Goal: Task Accomplishment & Management: Manage account settings

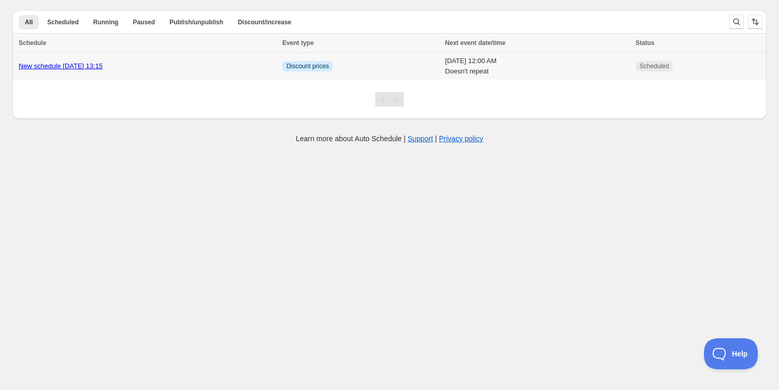
click at [669, 67] on span "Scheduled" at bounding box center [653, 66] width 29 height 8
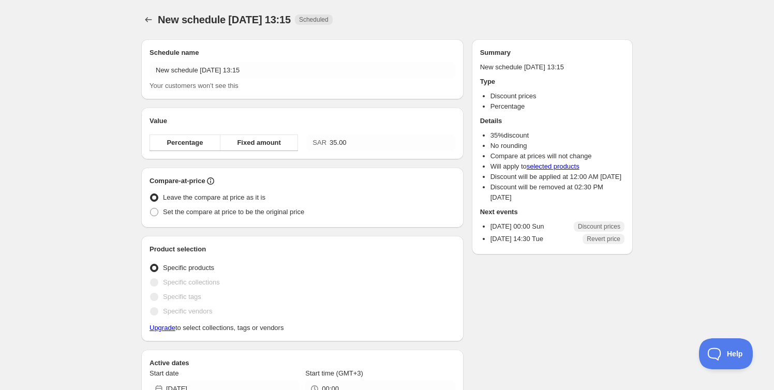
radio input "true"
checkbox input "true"
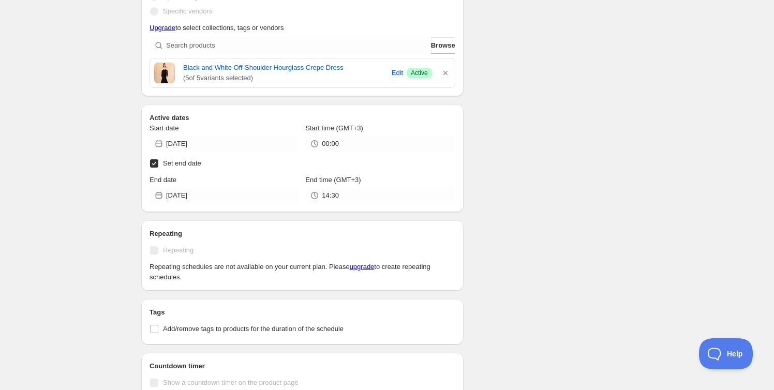
scroll to position [359, 0]
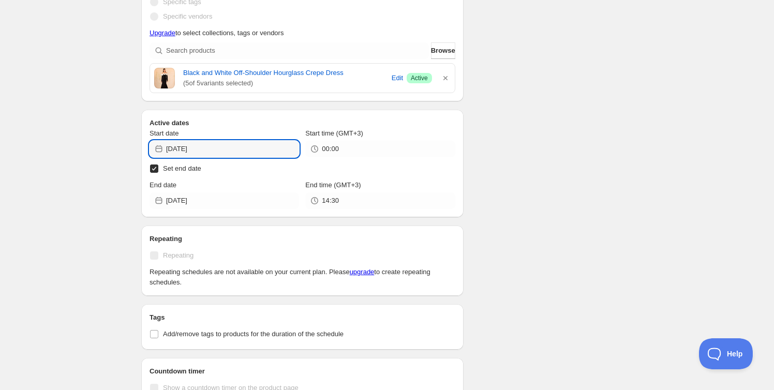
click at [222, 145] on input "2025-08-24" at bounding box center [232, 149] width 133 height 17
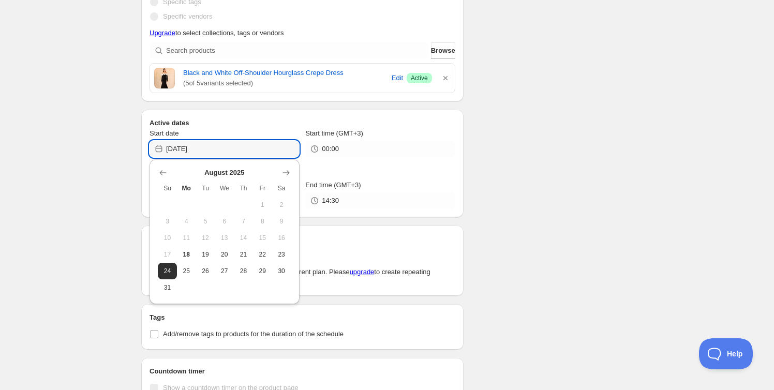
click at [185, 252] on span "18" at bounding box center [186, 254] width 11 height 8
type input "2025-08-18"
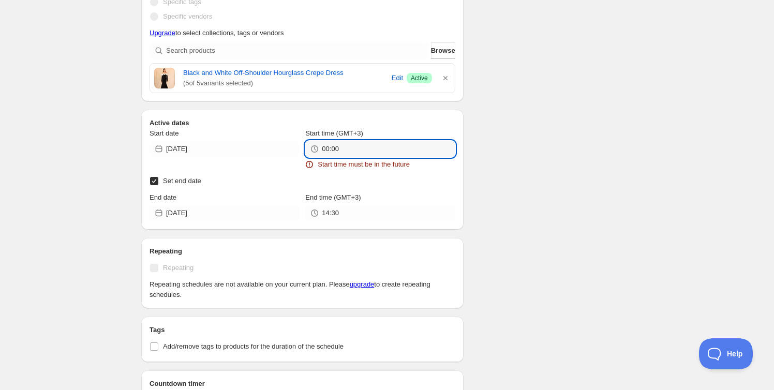
click at [352, 151] on input "00:00" at bounding box center [388, 149] width 133 height 17
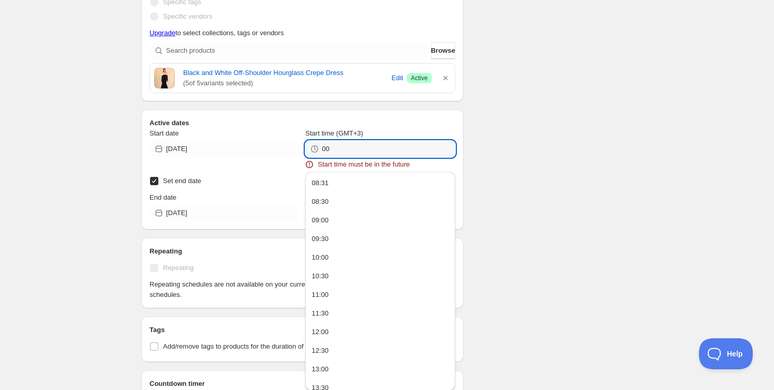
type input "0"
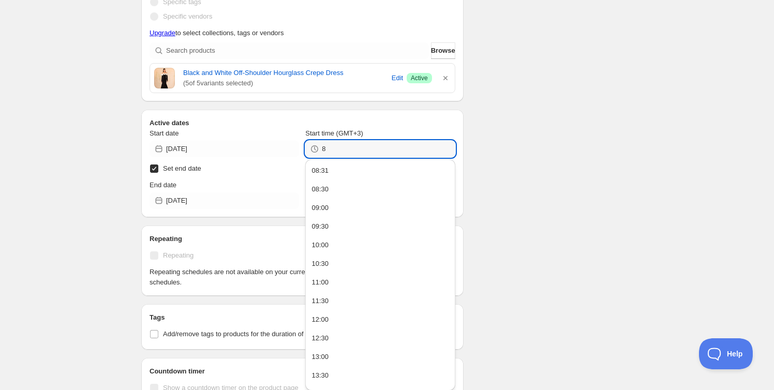
click at [332, 170] on button "08:31" at bounding box center [379, 170] width 143 height 17
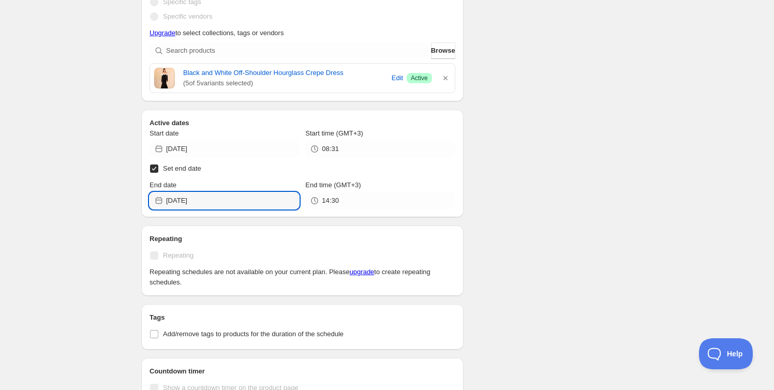
click at [264, 201] on input "2025-08-26" at bounding box center [232, 200] width 133 height 17
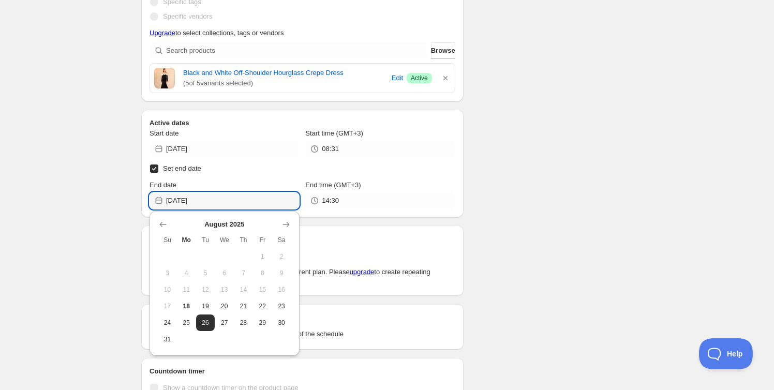
click at [444, 77] on icon "button" at bounding box center [445, 78] width 4 height 4
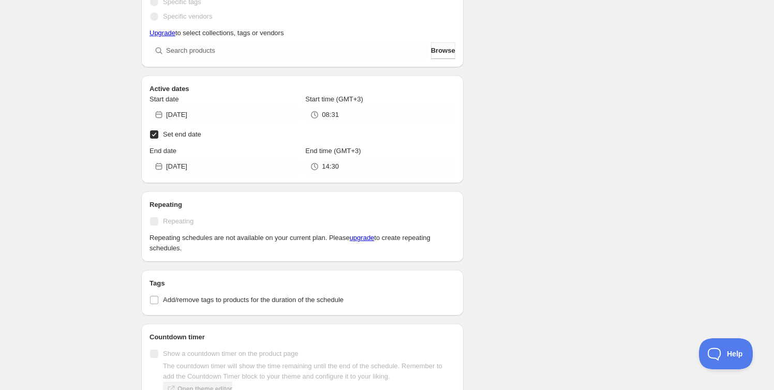
scroll to position [439, 0]
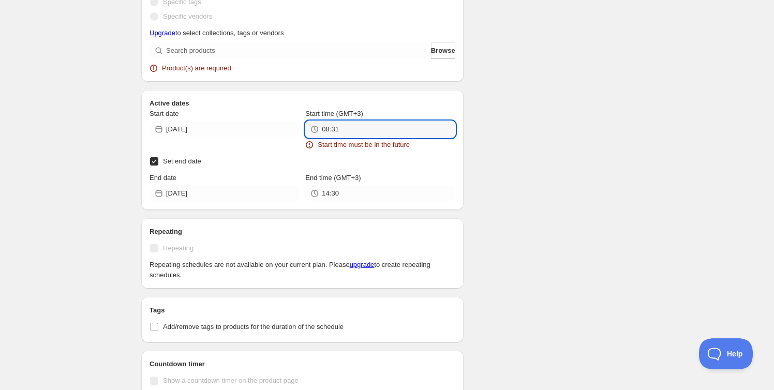
click at [350, 129] on input "08:31" at bounding box center [388, 129] width 133 height 17
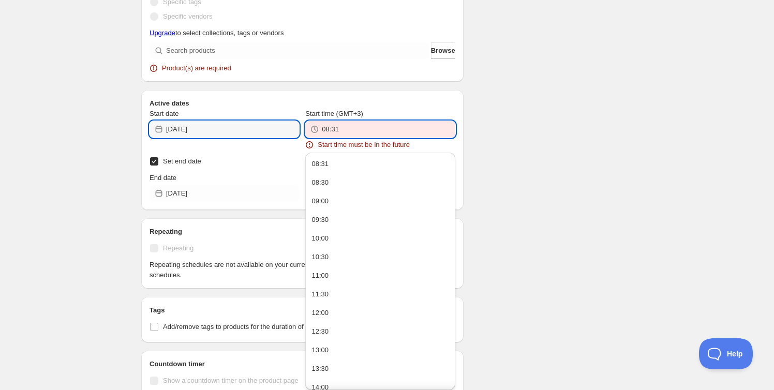
click at [253, 131] on input "2025-08-18" at bounding box center [232, 129] width 133 height 17
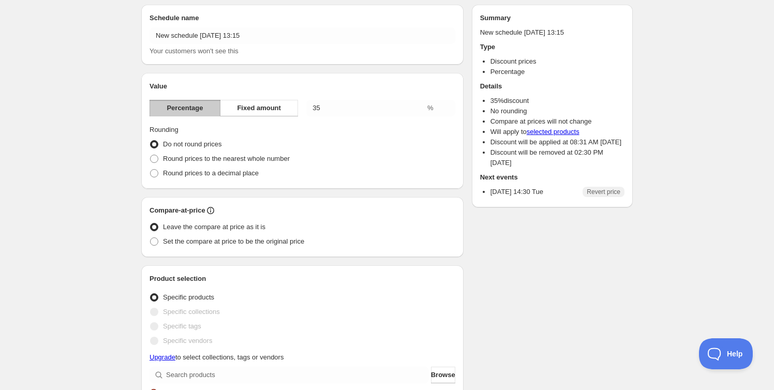
scroll to position [0, 0]
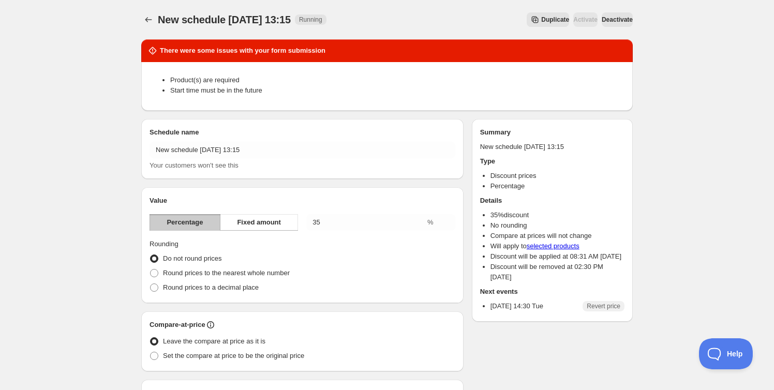
click at [618, 22] on span "Deactivate" at bounding box center [617, 20] width 31 height 8
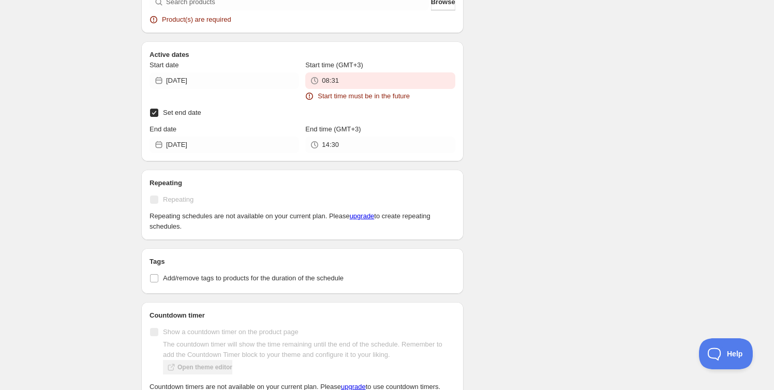
scroll to position [486, 0]
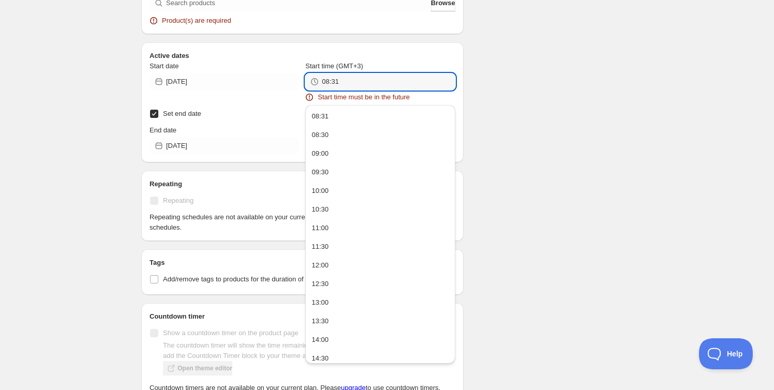
click at [350, 78] on input "08:31" at bounding box center [388, 81] width 133 height 17
click at [327, 155] on div "09:00" at bounding box center [319, 153] width 17 height 10
type input "09:00"
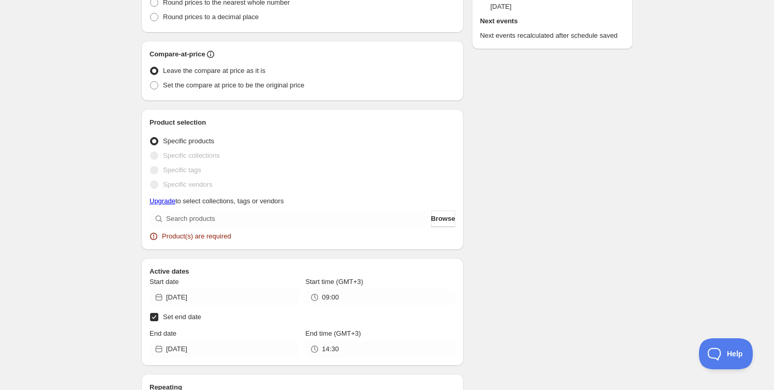
scroll to position [265, 0]
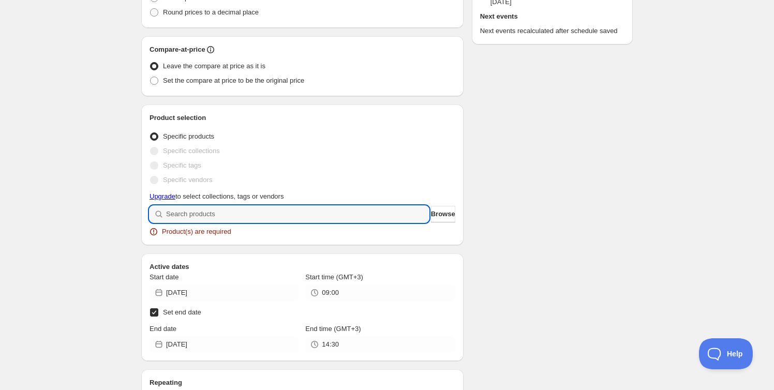
click at [367, 210] on input "search" at bounding box center [297, 214] width 263 height 17
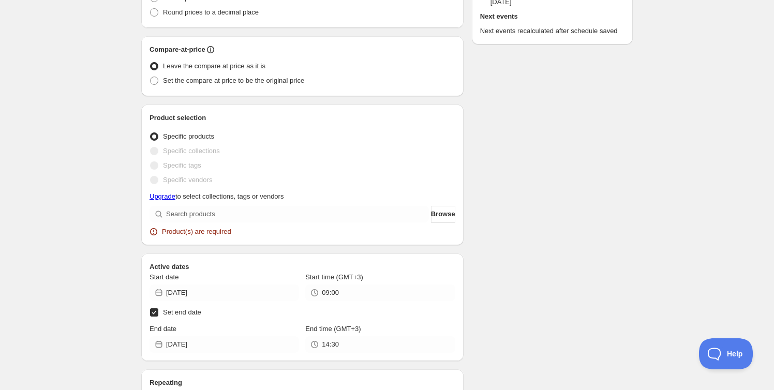
click at [446, 217] on button "Browse" at bounding box center [443, 214] width 24 height 17
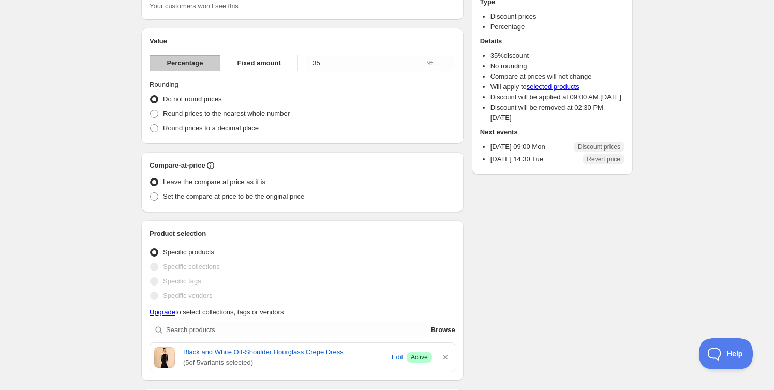
scroll to position [20, 0]
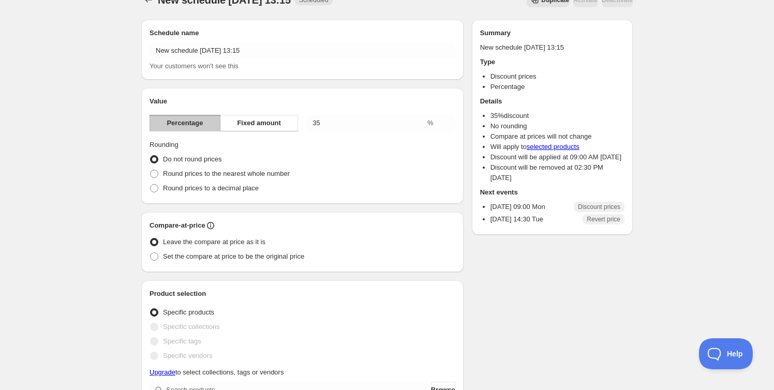
click at [148, 2] on icon "Schedules" at bounding box center [148, 0] width 10 height 10
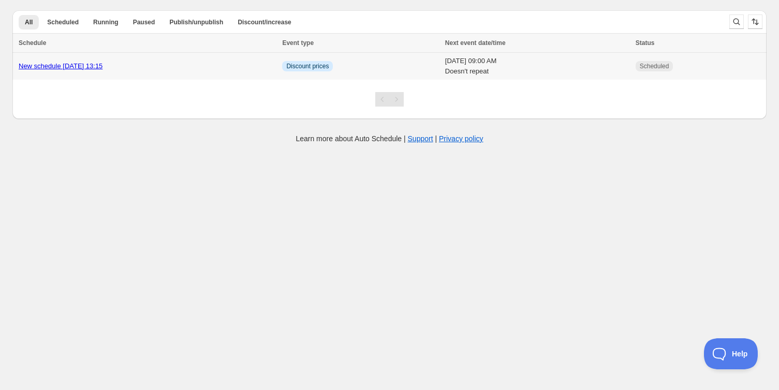
click at [212, 66] on div "New schedule Aug 17 2025 13:15" at bounding box center [147, 66] width 257 height 10
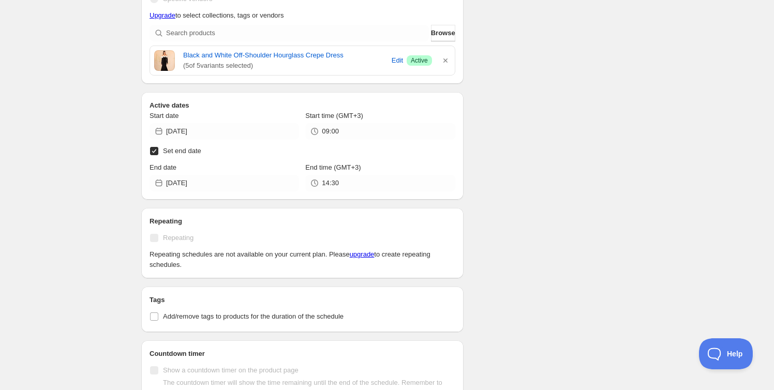
scroll to position [365, 0]
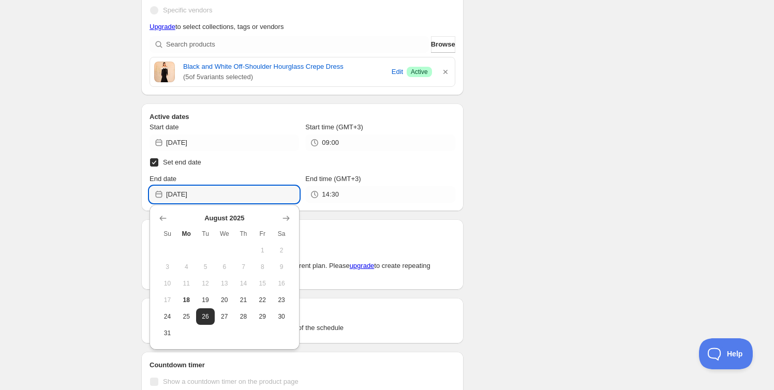
click at [219, 198] on input "2025-08-26" at bounding box center [232, 194] width 133 height 17
click at [185, 299] on span "18" at bounding box center [186, 300] width 11 height 8
type input "2025-08-18"
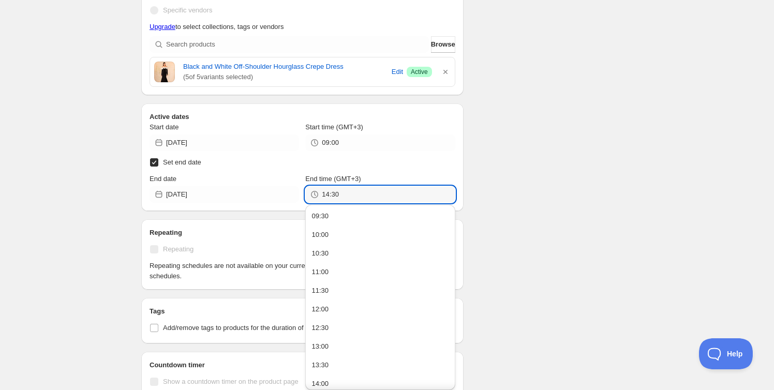
click at [353, 190] on input "14:30" at bounding box center [388, 194] width 133 height 17
click at [324, 220] on div "09:30" at bounding box center [319, 216] width 17 height 10
click at [351, 188] on input "09:30" at bounding box center [388, 194] width 133 height 17
type input "09:01"
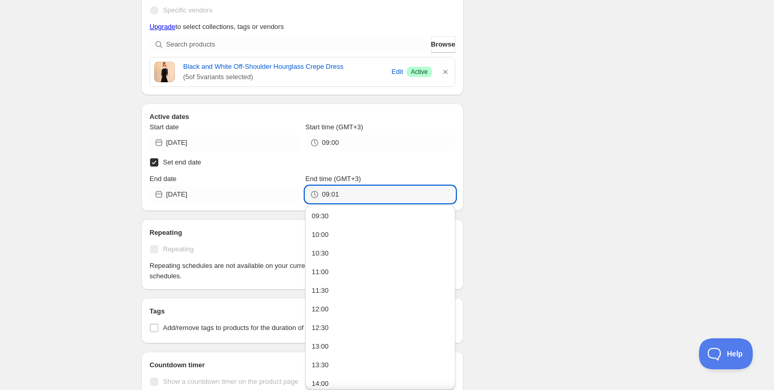
click at [570, 189] on div "Schedule name New schedule Aug 17 2025 13:15 Your customers won't see this Valu…" at bounding box center [383, 99] width 500 height 866
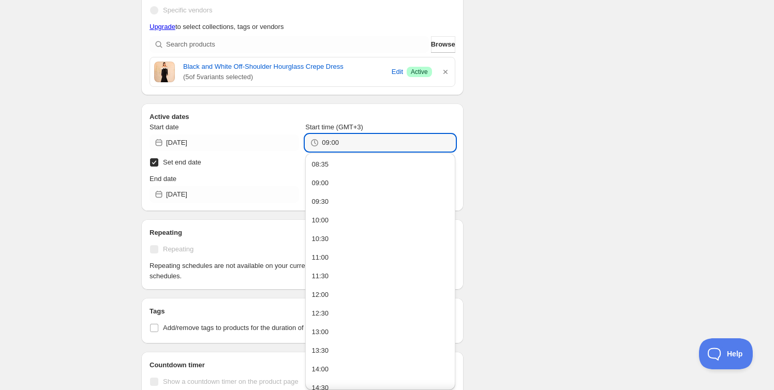
click at [344, 146] on input "09:00" at bounding box center [388, 143] width 133 height 17
type input "09:0"
type input "09:30"
type input "08:36"
click at [326, 165] on div "08:36" at bounding box center [319, 164] width 17 height 10
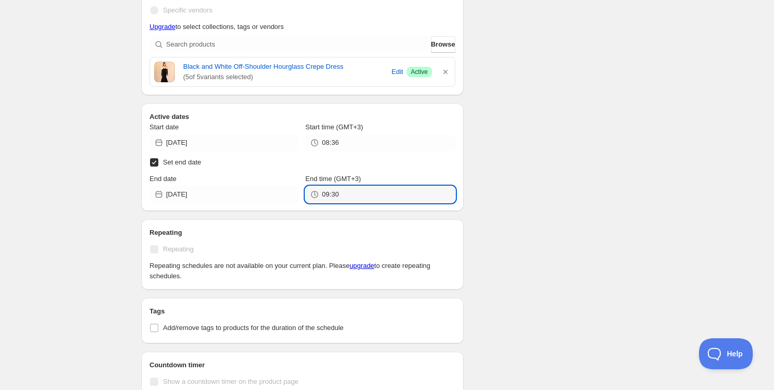
click at [333, 201] on input "09:30" at bounding box center [388, 194] width 133 height 17
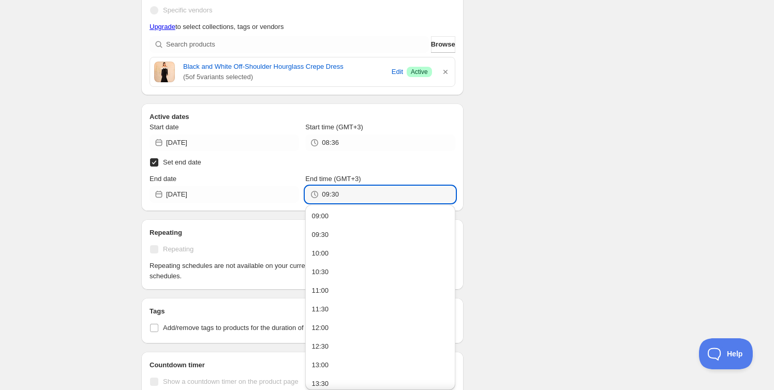
click at [351, 196] on input "09:30" at bounding box center [388, 194] width 133 height 17
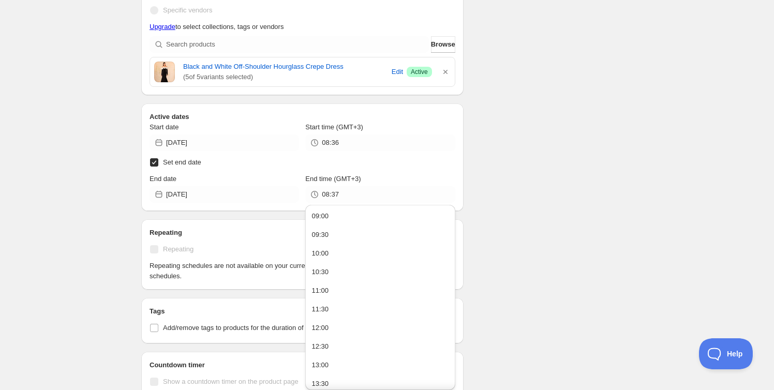
click at [556, 199] on div "Schedule name New schedule Aug 17 2025 13:15 Your customers won't see this Valu…" at bounding box center [383, 99] width 500 height 866
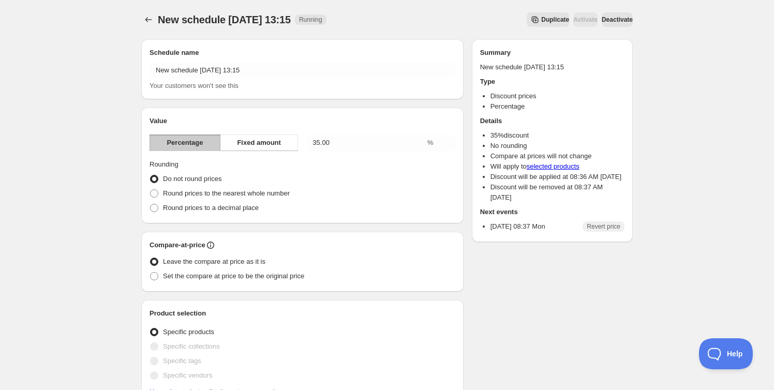
click at [612, 23] on span "Deactivate" at bounding box center [617, 20] width 31 height 8
type input "10:00"
click at [148, 17] on icon "Schedules" at bounding box center [148, 19] width 10 height 10
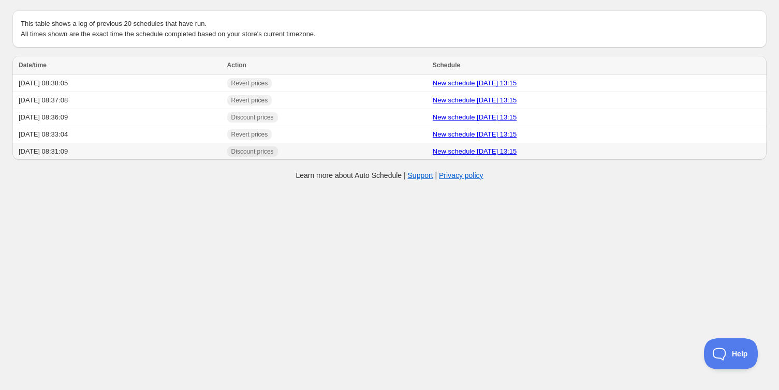
click at [84, 153] on td "2025/08/18 08:31:09" at bounding box center [118, 151] width 212 height 17
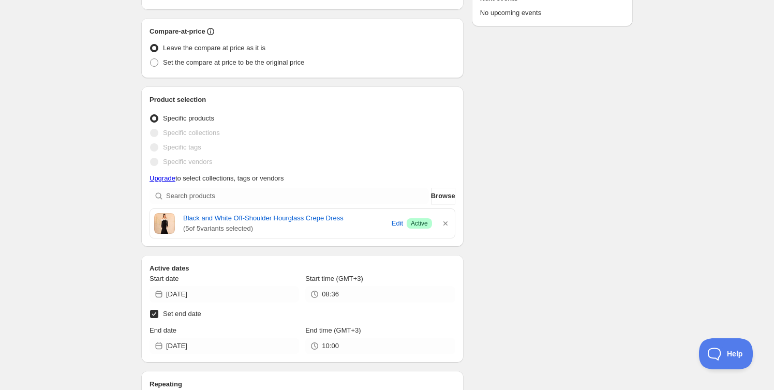
scroll to position [214, 0]
click at [445, 226] on icon "button" at bounding box center [445, 223] width 10 height 10
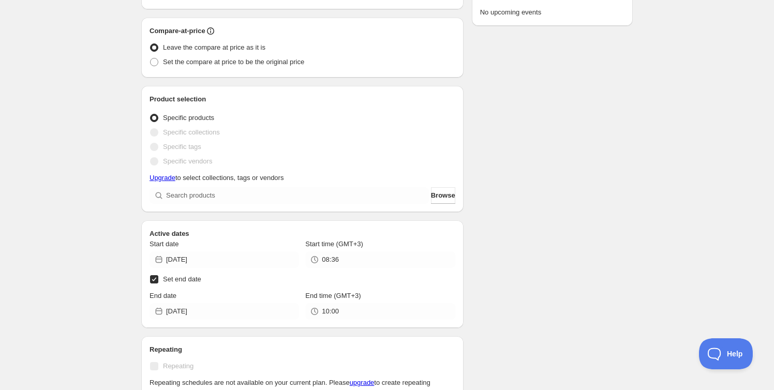
click at [438, 197] on span "Browse" at bounding box center [443, 195] width 24 height 10
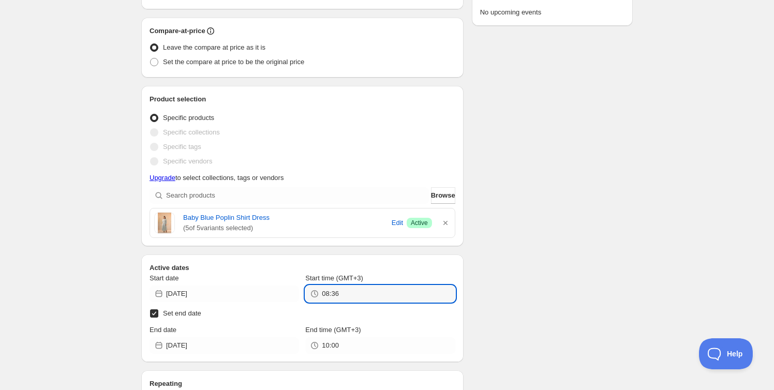
click at [339, 290] on input "08:36" at bounding box center [388, 294] width 133 height 17
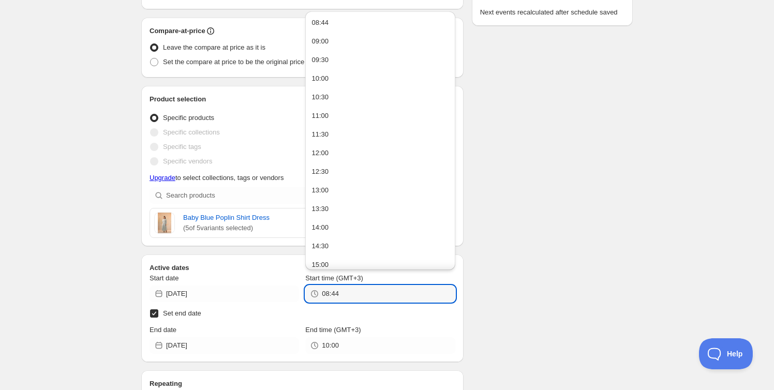
type input "08:44"
click at [341, 344] on input "10:00" at bounding box center [388, 345] width 133 height 17
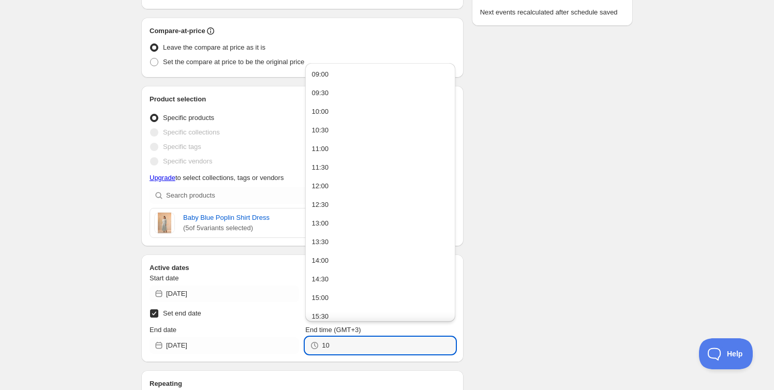
type input "1"
type input "4"
click at [531, 223] on div "Schedule name New schedule Aug 17 2025 13:15 Your customers won't see this Valu…" at bounding box center [383, 278] width 500 height 922
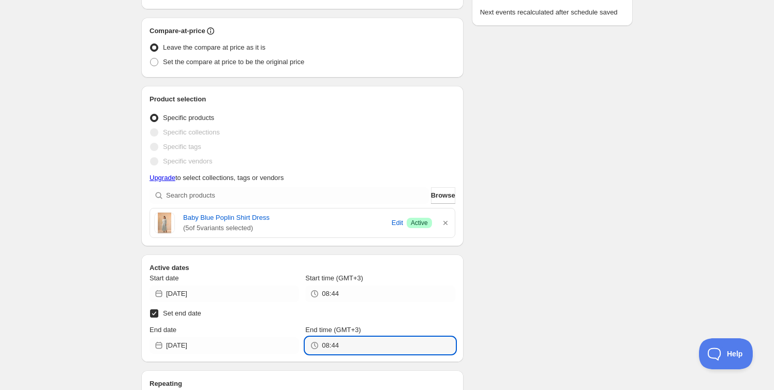
click at [356, 342] on input "08:44" at bounding box center [388, 345] width 133 height 17
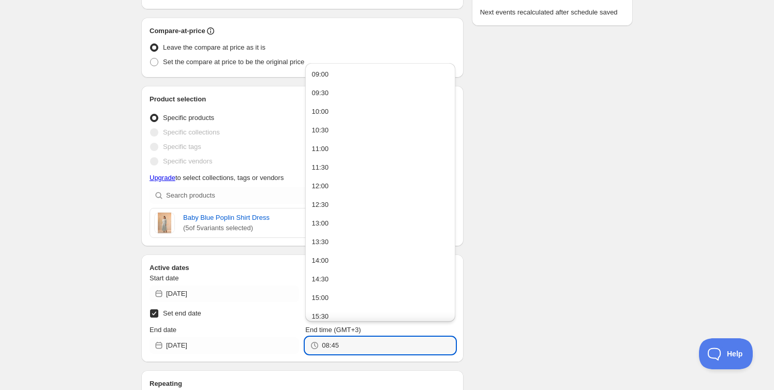
click at [521, 124] on div "Schedule name New schedule Aug 17 2025 13:15 Your customers won't see this Valu…" at bounding box center [383, 278] width 500 height 922
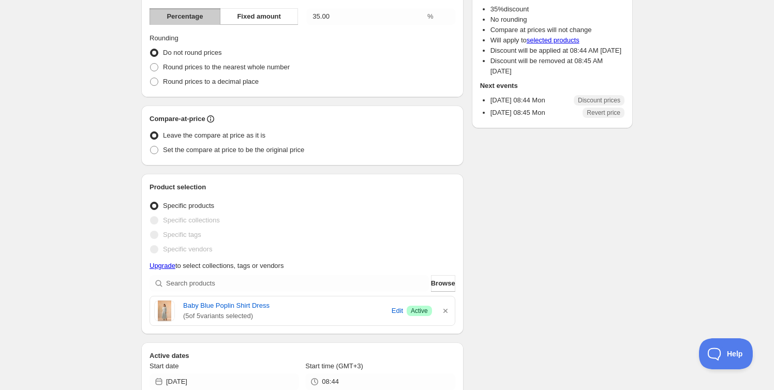
scroll to position [0, 0]
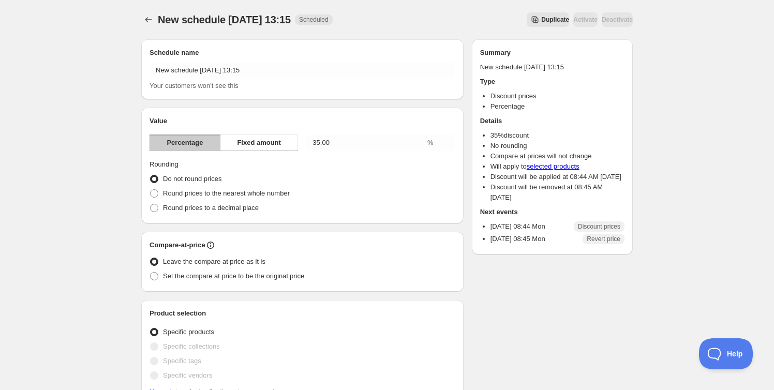
type input "10:00"
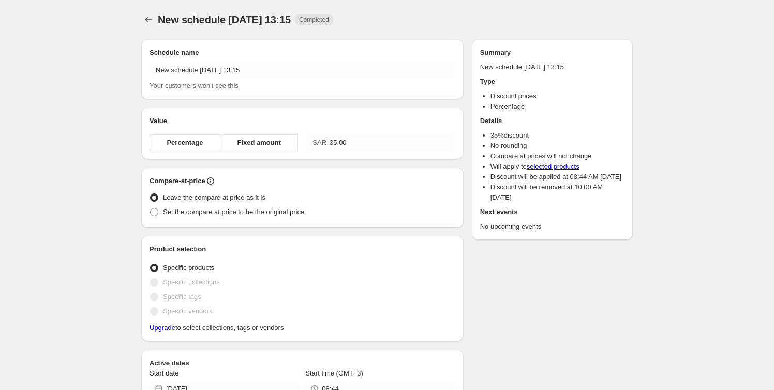
radio input "true"
checkbox input "true"
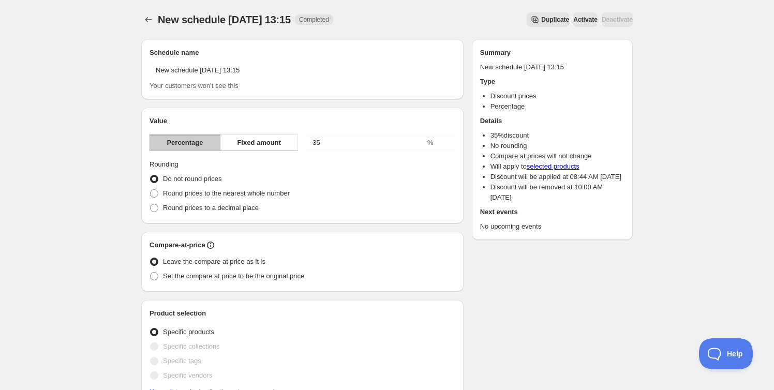
type input "10:30"
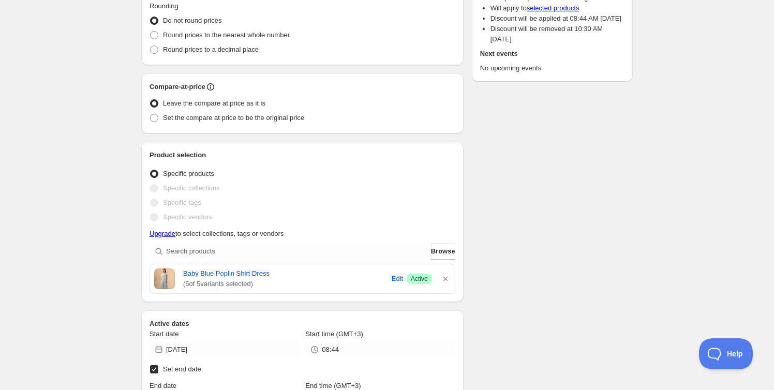
scroll to position [192, 0]
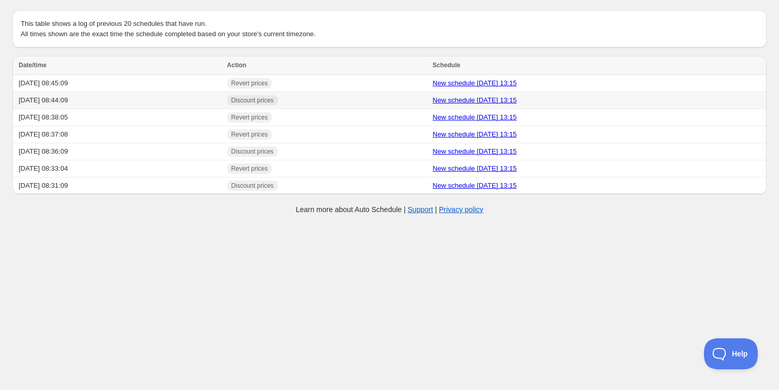
click at [271, 101] on span "Discount prices" at bounding box center [252, 100] width 42 height 8
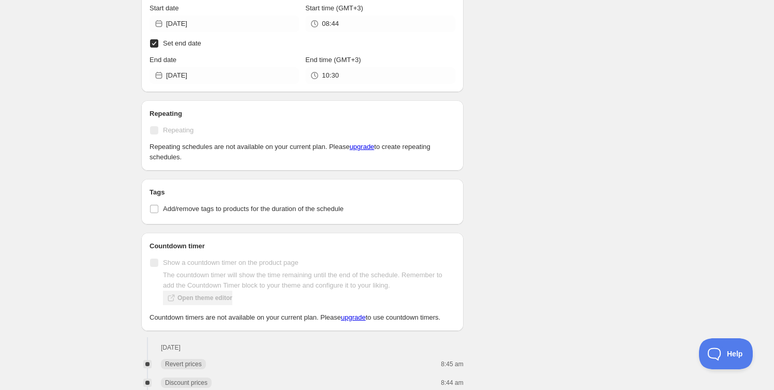
scroll to position [497, 0]
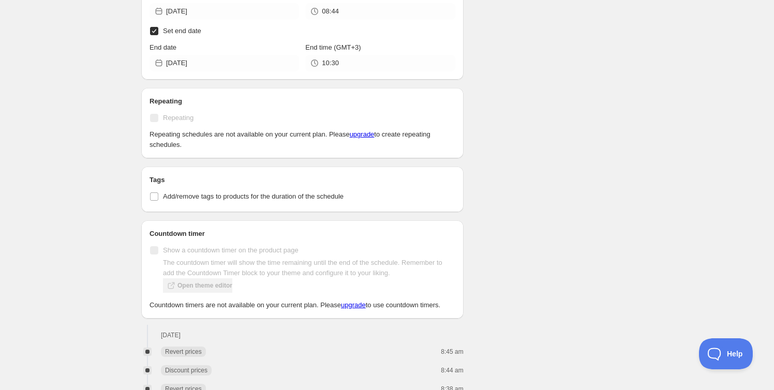
click at [153, 194] on input "Add/remove tags to products for the duration of the schedule" at bounding box center [154, 196] width 8 height 8
checkbox input "true"
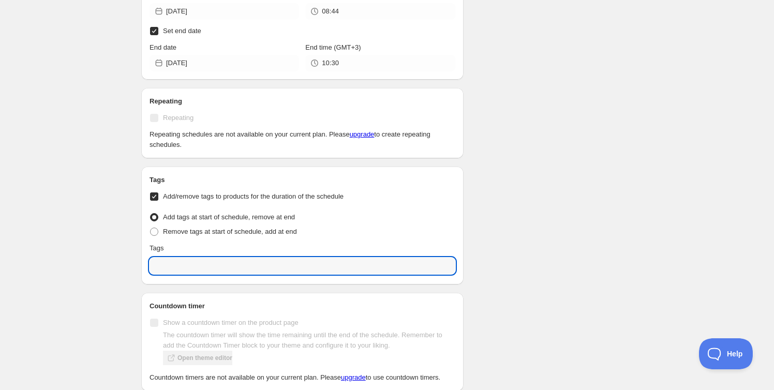
click at [186, 269] on input "text" at bounding box center [303, 266] width 306 height 17
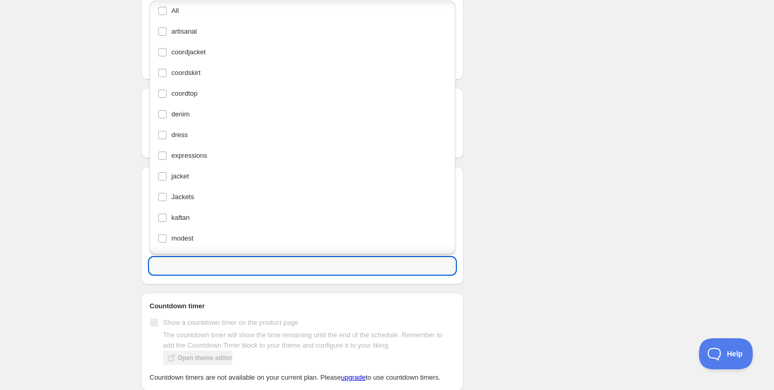
scroll to position [0, 0]
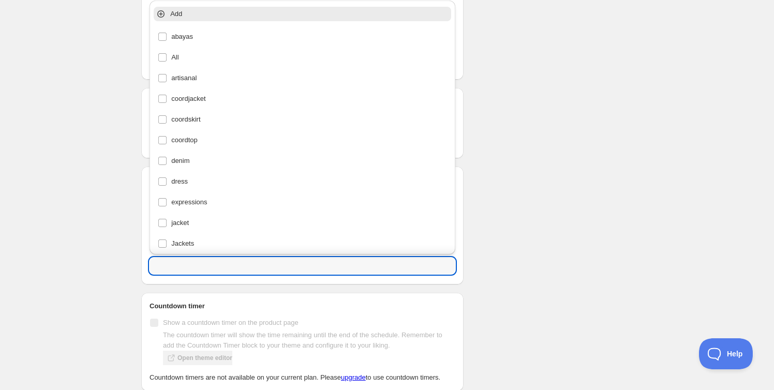
click at [532, 46] on div "Schedule name New schedule Aug 17 2025 13:15 Your customers won't see this Valu…" at bounding box center [383, 50] width 500 height 1032
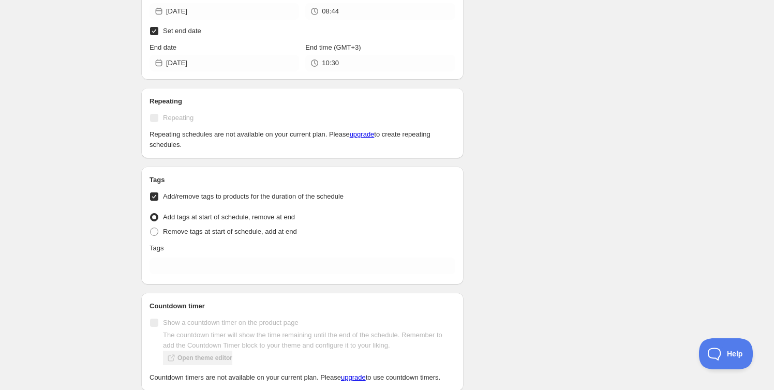
click at [158, 232] on span at bounding box center [154, 231] width 9 height 9
click at [151, 228] on input "Remove tags at start of schedule, add at end" at bounding box center [150, 228] width 1 height 1
radio input "true"
click at [155, 213] on span at bounding box center [154, 217] width 8 height 8
click at [151, 213] on input "Add tags at start of schedule, remove at end" at bounding box center [150, 213] width 1 height 1
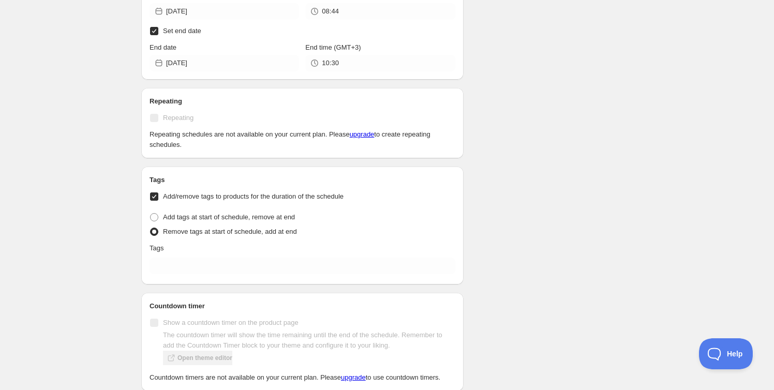
radio input "true"
drag, startPoint x: 299, startPoint y: 215, endPoint x: 197, endPoint y: 208, distance: 102.2
click at [197, 208] on fieldset "Tag type Add tags at start of schedule, remove at end Remove tags at start of s…" at bounding box center [303, 223] width 306 height 31
click at [198, 213] on span "Add tags at start of schedule, remove at end" at bounding box center [229, 217] width 132 height 8
click at [151, 213] on input "Add tags at start of schedule, remove at end" at bounding box center [150, 213] width 1 height 1
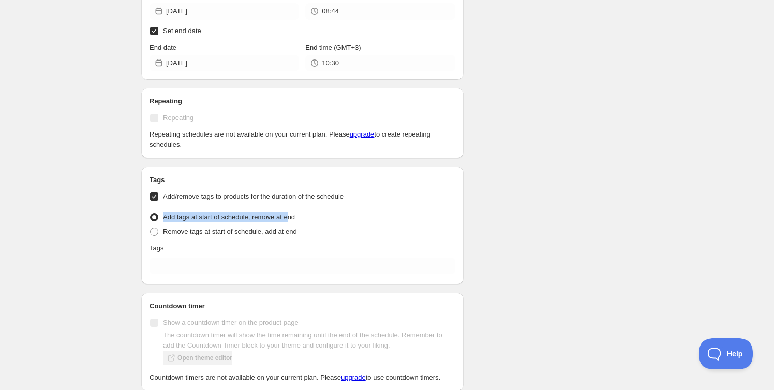
drag, startPoint x: 281, startPoint y: 214, endPoint x: 232, endPoint y: 206, distance: 49.2
click at [203, 208] on fieldset "Tag type Add tags at start of schedule, remove at end Remove tags at start of s…" at bounding box center [303, 223] width 306 height 31
click at [326, 216] on div "Add tags at start of schedule, remove at end" at bounding box center [303, 217] width 306 height 14
drag, startPoint x: 315, startPoint y: 217, endPoint x: 162, endPoint y: 214, distance: 153.2
click at [162, 214] on div "Add tags at start of schedule, remove at end" at bounding box center [303, 217] width 306 height 14
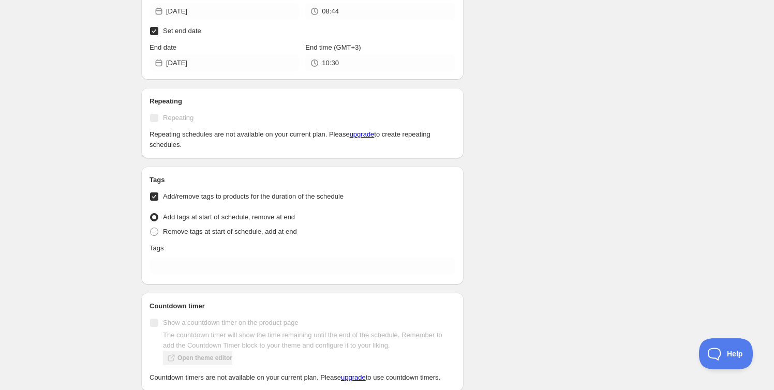
click at [307, 237] on div "Remove tags at start of schedule, add at end" at bounding box center [303, 232] width 306 height 14
drag, startPoint x: 294, startPoint y: 228, endPoint x: 165, endPoint y: 231, distance: 129.4
click at [165, 231] on div "Remove tags at start of schedule, add at end" at bounding box center [303, 232] width 306 height 14
click at [169, 232] on span "Remove tags at start of schedule, add at end" at bounding box center [230, 232] width 134 height 8
click at [151, 228] on input "Remove tags at start of schedule, add at end" at bounding box center [150, 228] width 1 height 1
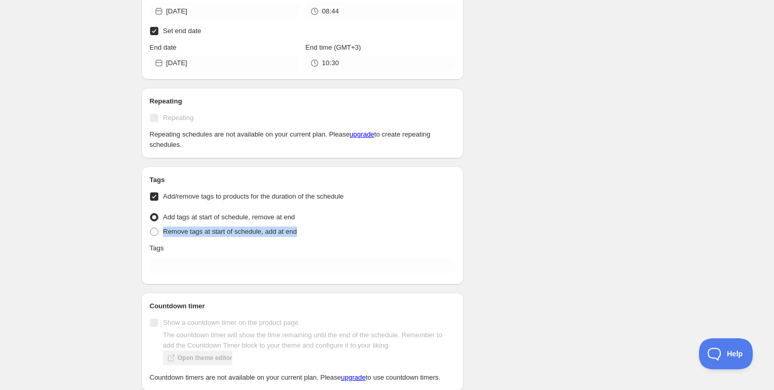
radio input "true"
drag, startPoint x: 295, startPoint y: 231, endPoint x: 163, endPoint y: 232, distance: 132.4
click at [163, 232] on div "Remove tags at start of schedule, add at end" at bounding box center [303, 232] width 306 height 14
click at [163, 219] on span "Add tags at start of schedule, remove at end" at bounding box center [229, 217] width 132 height 8
click at [151, 214] on input "Add tags at start of schedule, remove at end" at bounding box center [150, 213] width 1 height 1
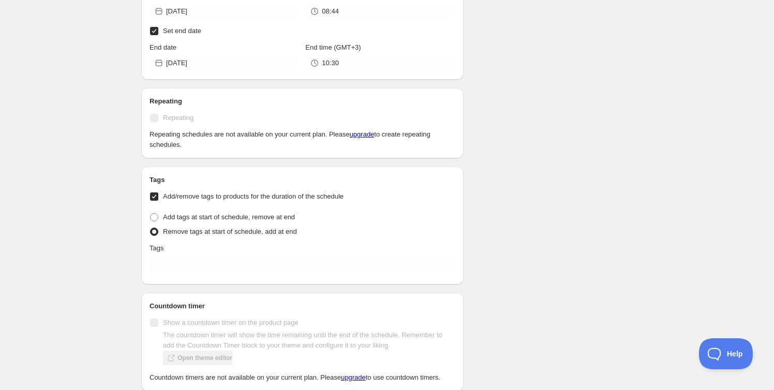
radio input "true"
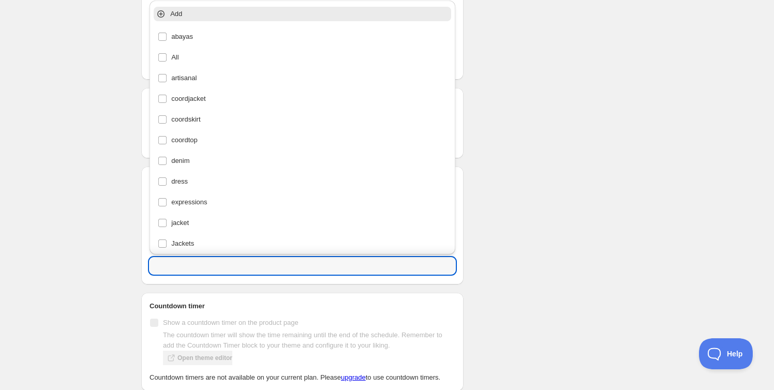
click at [176, 272] on input "text" at bounding box center [303, 266] width 306 height 17
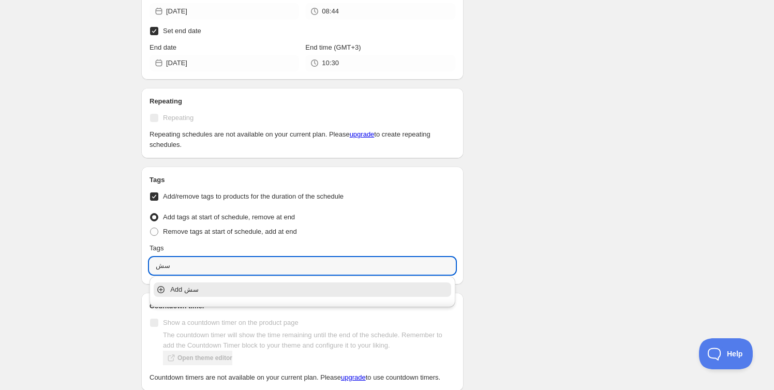
type input "س"
click at [183, 295] on div "Add sale" at bounding box center [303, 289] width 302 height 21
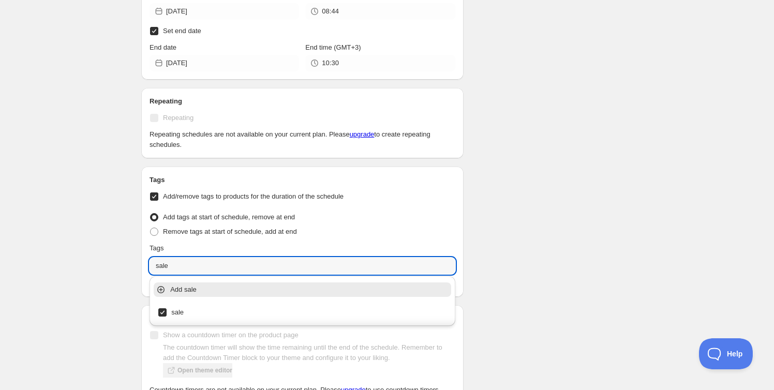
type input "sale"
click at [100, 285] on div "New schedule Aug 17 2025 13:15. This page is ready New schedule Aug 17 2025 13:…" at bounding box center [387, 51] width 774 height 1096
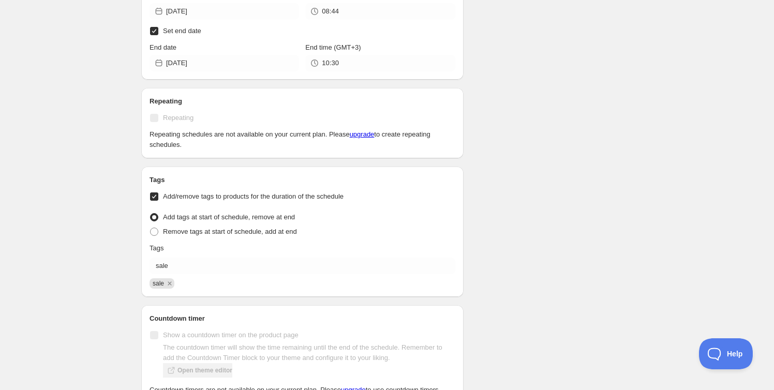
click at [170, 283] on icon "Remove sale" at bounding box center [169, 283] width 9 height 9
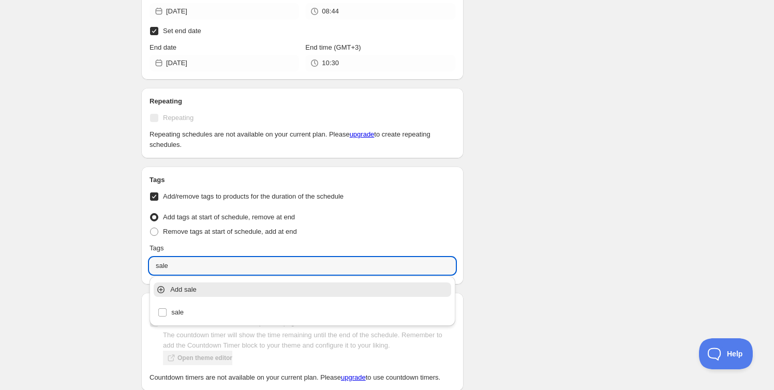
click at [180, 265] on input "sale" at bounding box center [303, 266] width 306 height 17
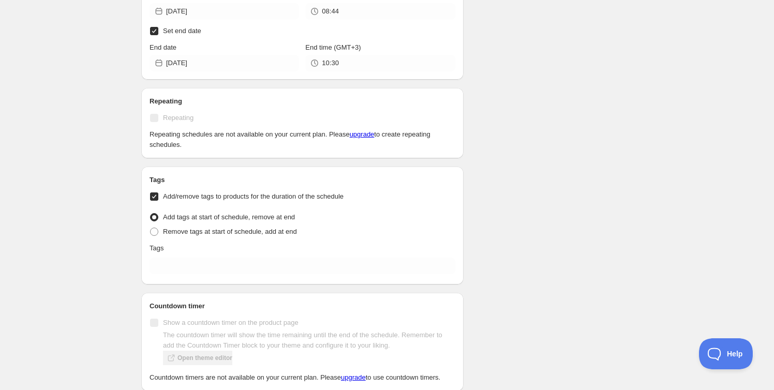
click at [588, 200] on div "Schedule name New schedule Aug 17 2025 13:15 Your customers won't see this Valu…" at bounding box center [383, 50] width 500 height 1032
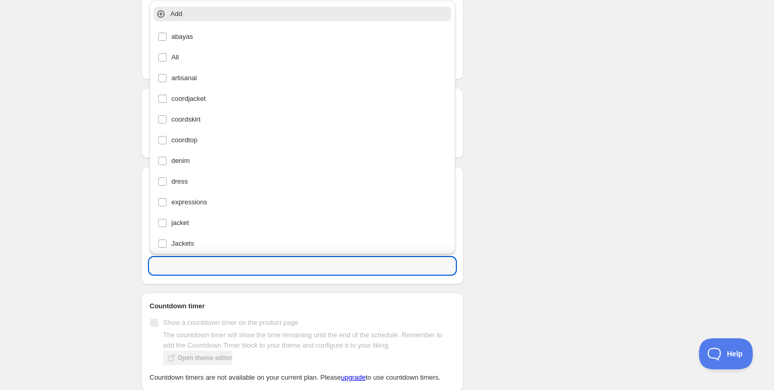
click at [292, 261] on input "text" at bounding box center [303, 266] width 306 height 17
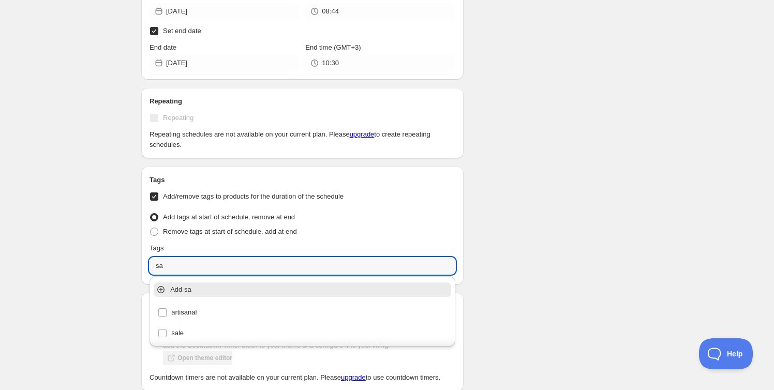
click at [208, 337] on div "sale" at bounding box center [302, 333] width 289 height 14
type input "sale"
checkbox input "true"
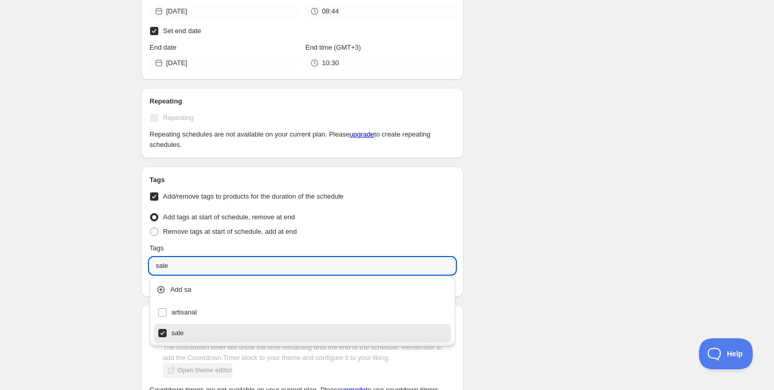
type input "sale"
click at [510, 299] on div "Schedule name New schedule Aug 17 2025 13:15 Your customers won't see this Valu…" at bounding box center [383, 56] width 500 height 1044
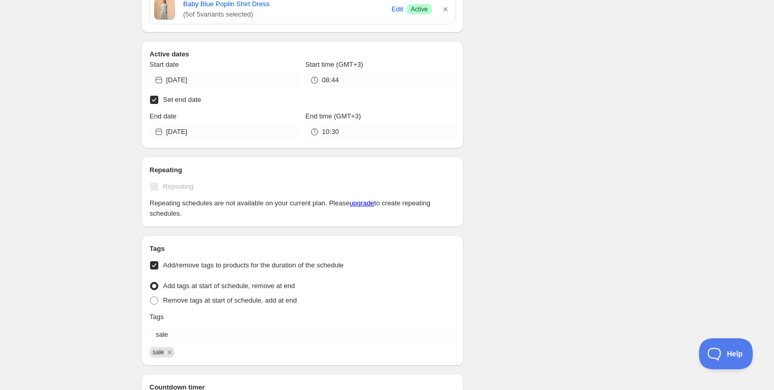
scroll to position [415, 0]
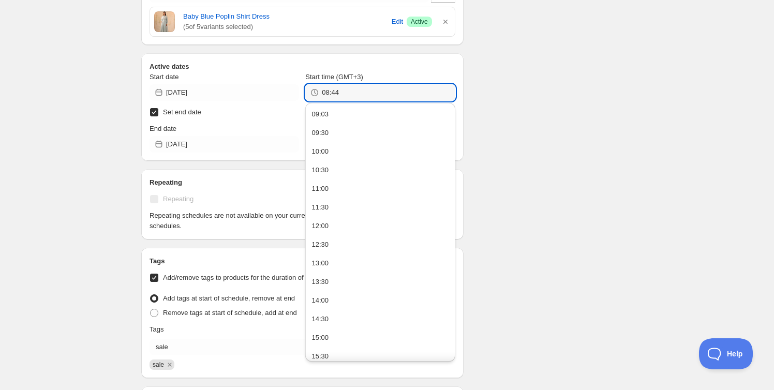
click at [375, 92] on input "08:44" at bounding box center [388, 92] width 133 height 17
type input "0"
type input "09:06"
click at [331, 113] on button "09:06" at bounding box center [379, 114] width 143 height 17
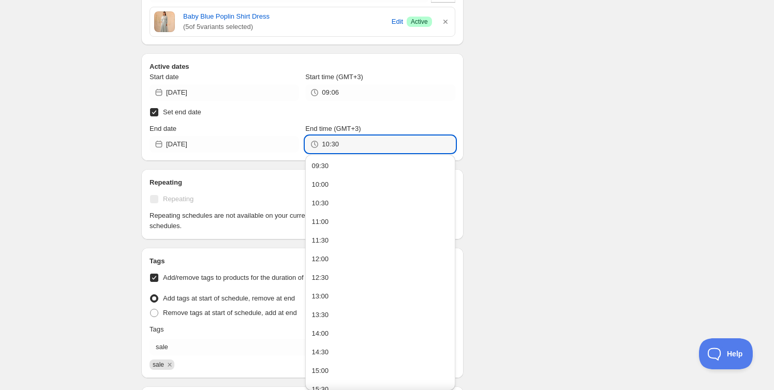
click at [332, 143] on input "10:30" at bounding box center [388, 144] width 133 height 17
type input "09:07"
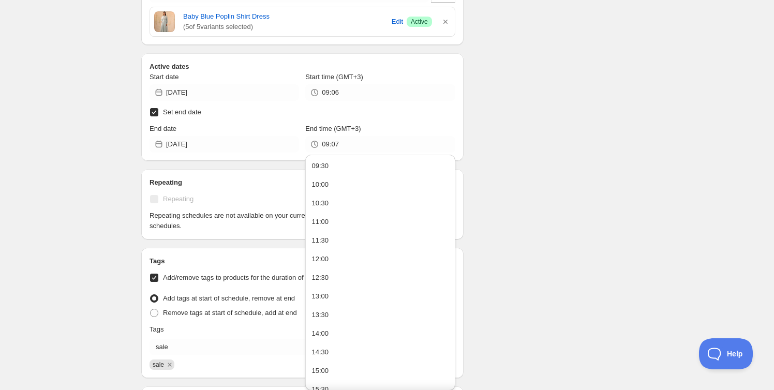
drag, startPoint x: 527, startPoint y: 190, endPoint x: 503, endPoint y: 244, distance: 58.6
click at [503, 244] on div "Schedule name New schedule Aug 17 2025 13:15 Your customers won't see this Valu…" at bounding box center [383, 138] width 500 height 1044
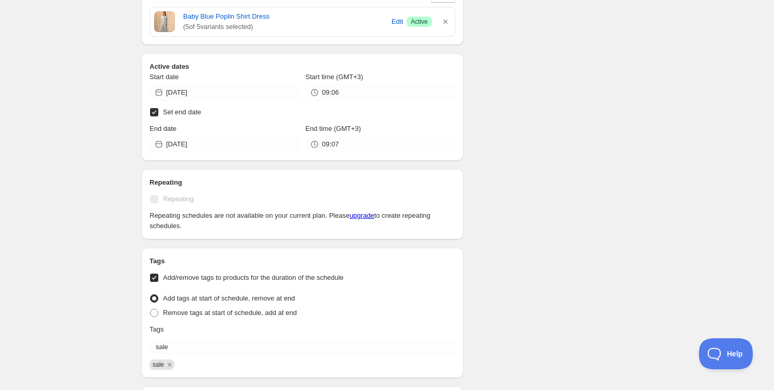
drag, startPoint x: 470, startPoint y: 1, endPoint x: 705, endPoint y: 67, distance: 244.0
click at [705, 67] on div "New schedule Aug 17 2025 13:15. This page is ready New schedule Aug 17 2025 13:…" at bounding box center [387, 133] width 774 height 1096
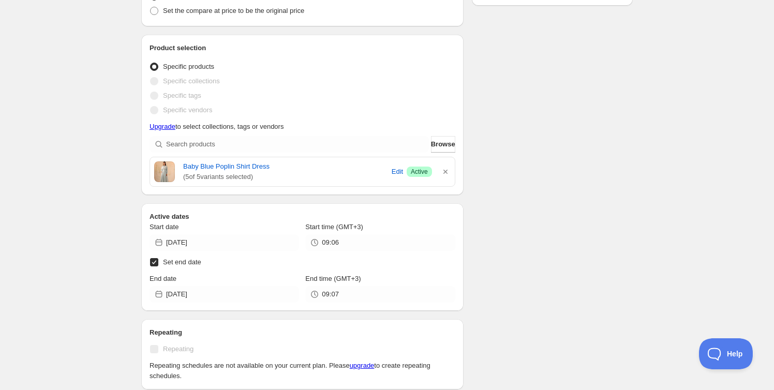
scroll to position [281, 0]
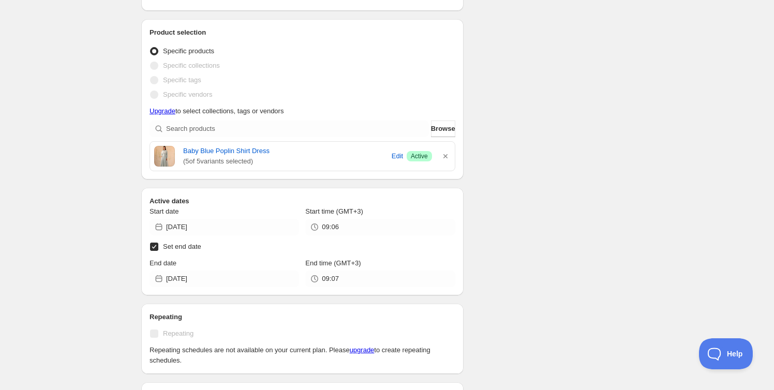
click at [447, 153] on icon "button" at bounding box center [445, 156] width 10 height 10
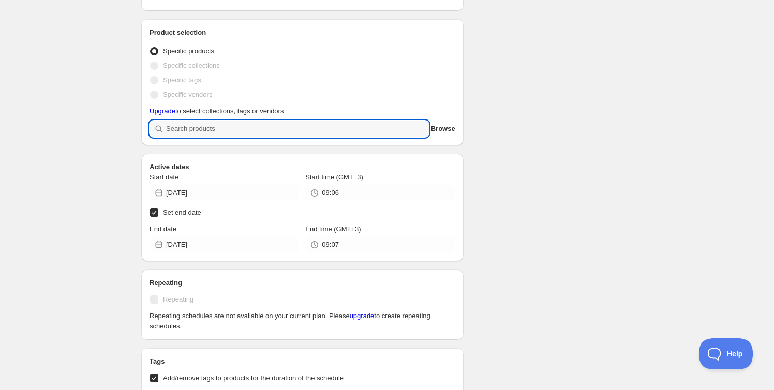
click at [359, 129] on input "search" at bounding box center [297, 129] width 263 height 17
paste input "Twill Shirt & Skirt Set - Green"
type input "Twill Shirt & Skirt Set - Green"
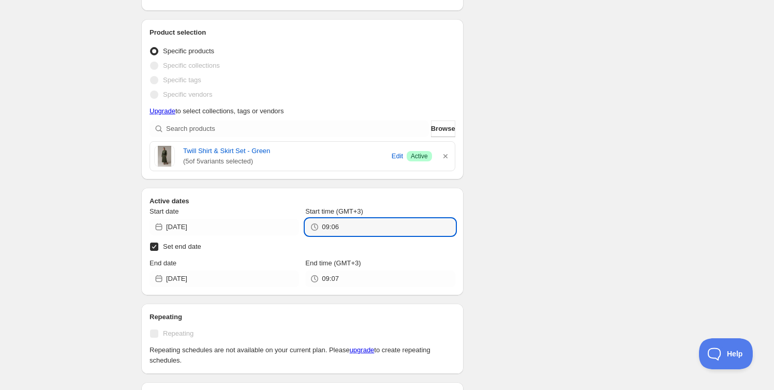
click at [365, 225] on input "09:06" at bounding box center [388, 227] width 133 height 17
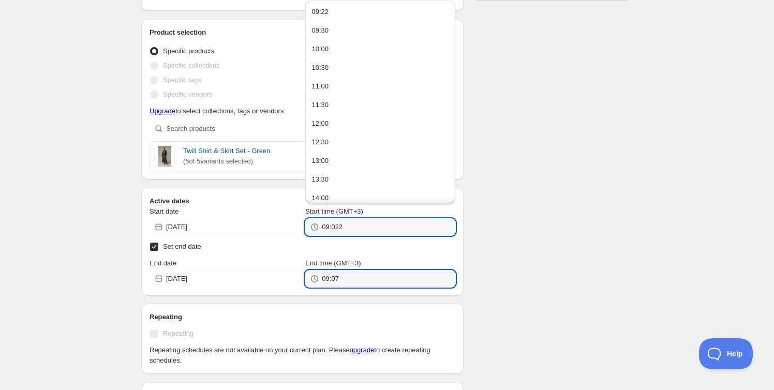
type input "09:02"
click at [345, 277] on input "09:07" at bounding box center [388, 279] width 133 height 17
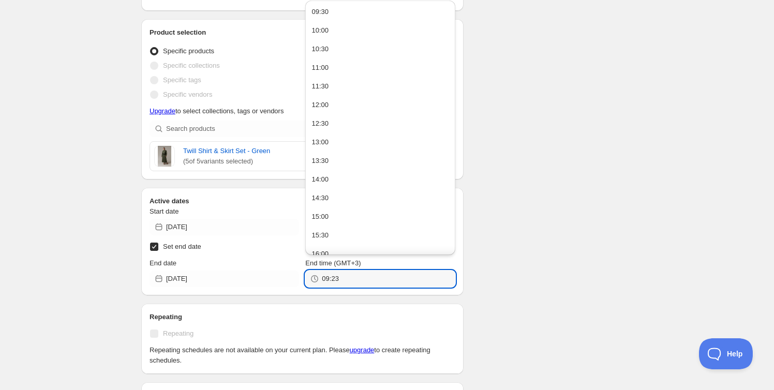
type input "09:23"
click at [525, 280] on div "Schedule name New schedule Aug 17 2025 13:15 Your customers won't see this Valu…" at bounding box center [383, 290] width 500 height 1081
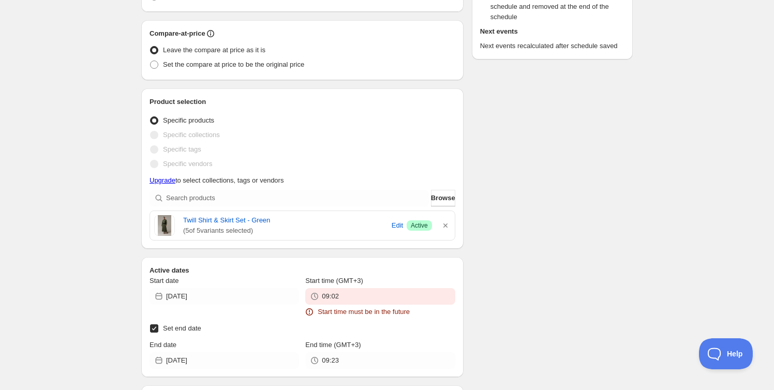
scroll to position [350, 0]
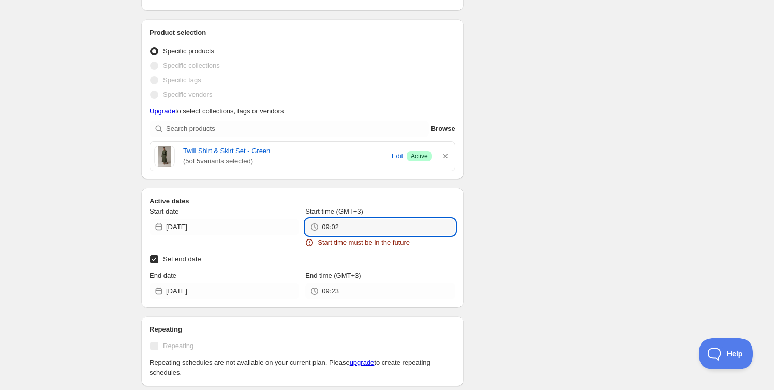
click at [357, 221] on input "09:02" at bounding box center [388, 227] width 133 height 17
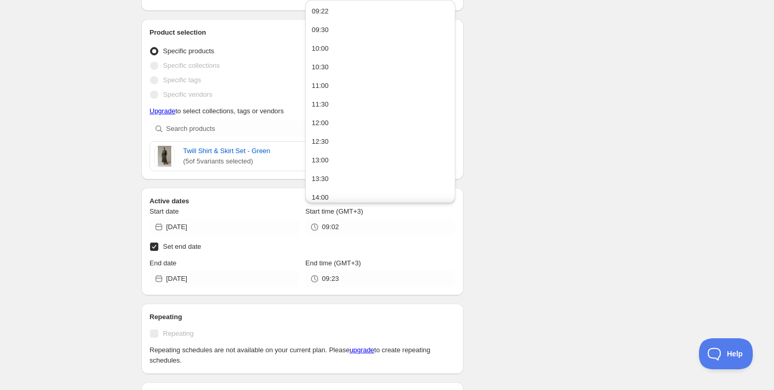
click at [543, 228] on div "There were some issues with your form submission Start time must be in the futu…" at bounding box center [383, 256] width 500 height 1151
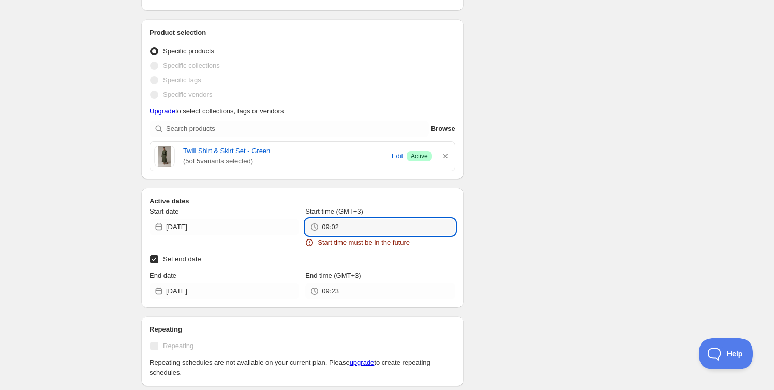
click at [352, 227] on input "09:02" at bounding box center [388, 227] width 133 height 17
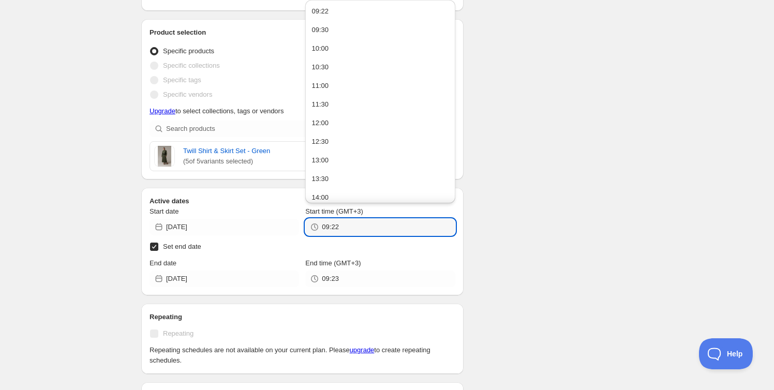
type input "09:22"
click at [564, 248] on div "There were some issues with your form submission Start time must be in the futu…" at bounding box center [383, 256] width 500 height 1151
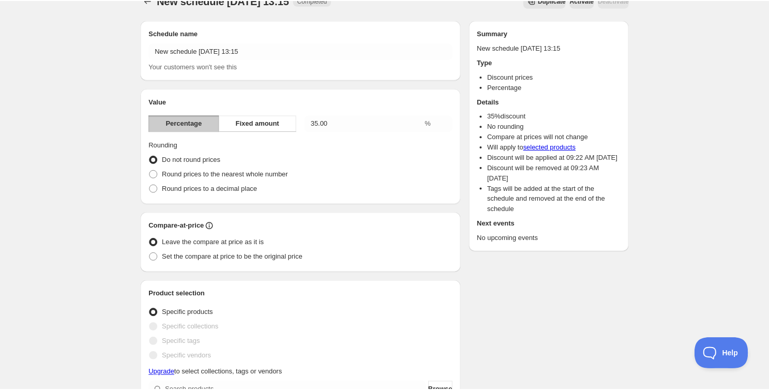
scroll to position [0, 0]
